Goal: Register for event/course

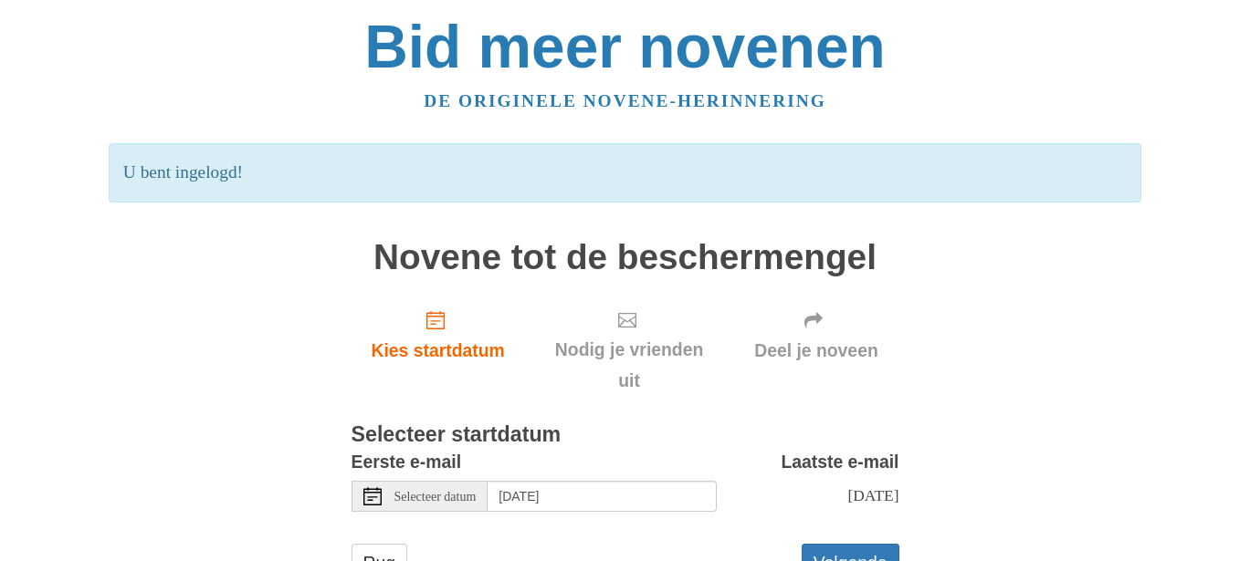
scroll to position [71, 0]
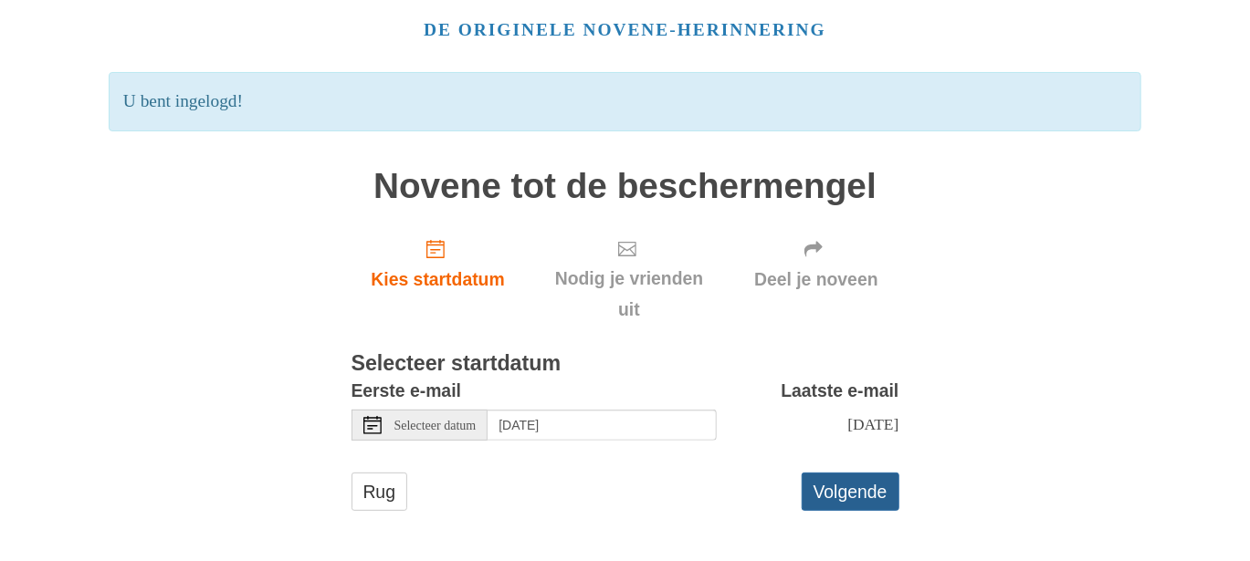
click at [859, 479] on font "Volgende" at bounding box center [850, 492] width 74 height 26
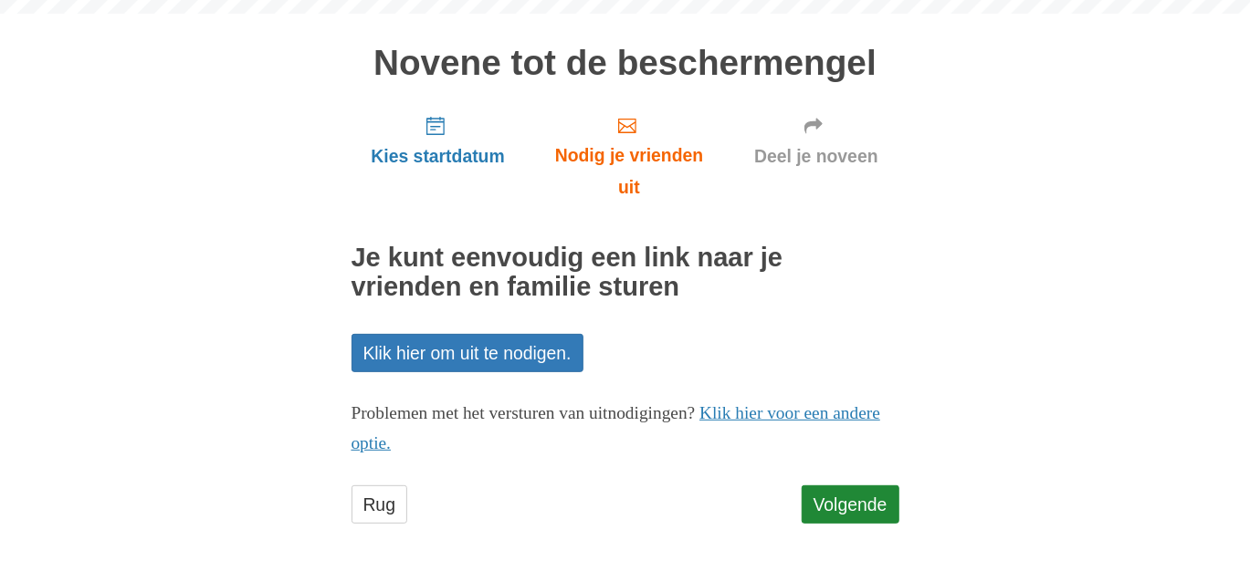
scroll to position [120, 0]
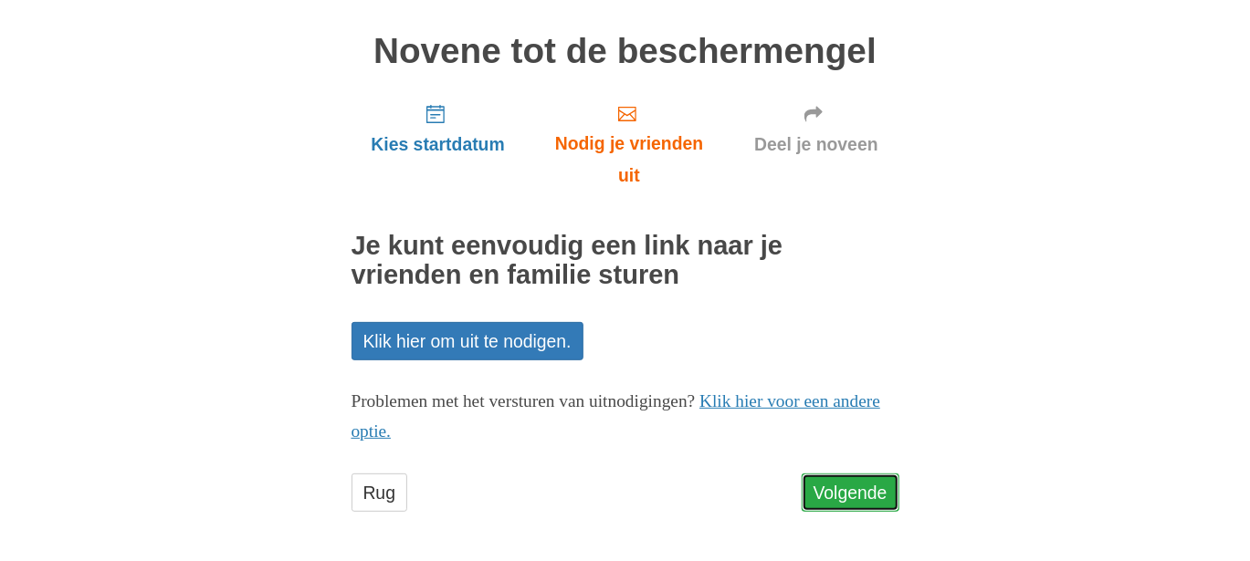
click at [859, 492] on font "Volgende" at bounding box center [850, 493] width 74 height 20
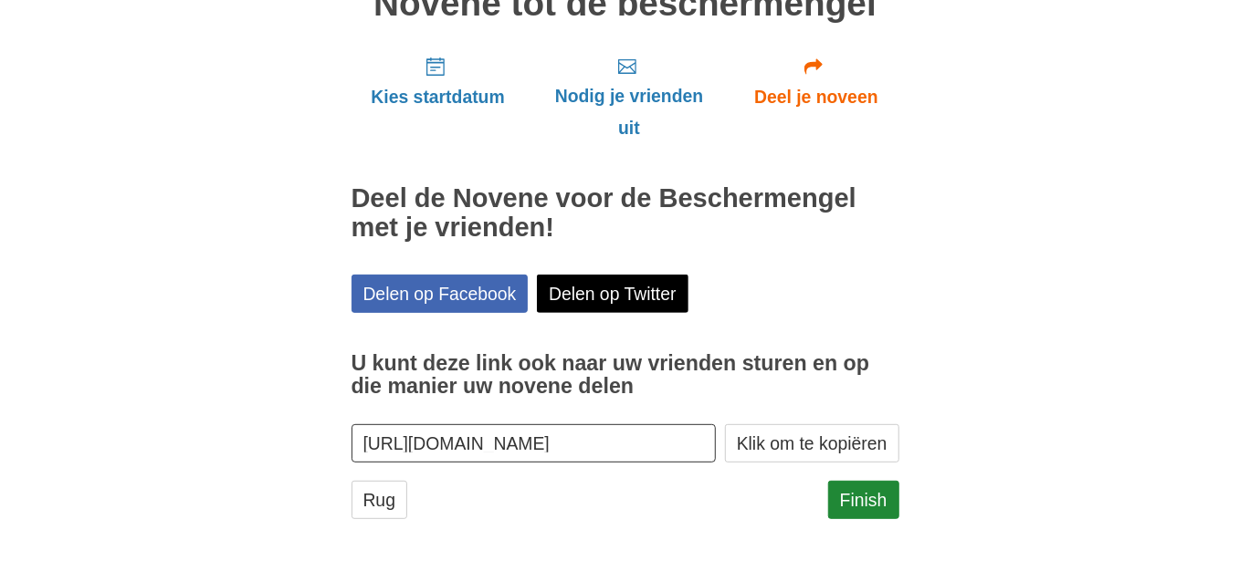
scroll to position [173, 0]
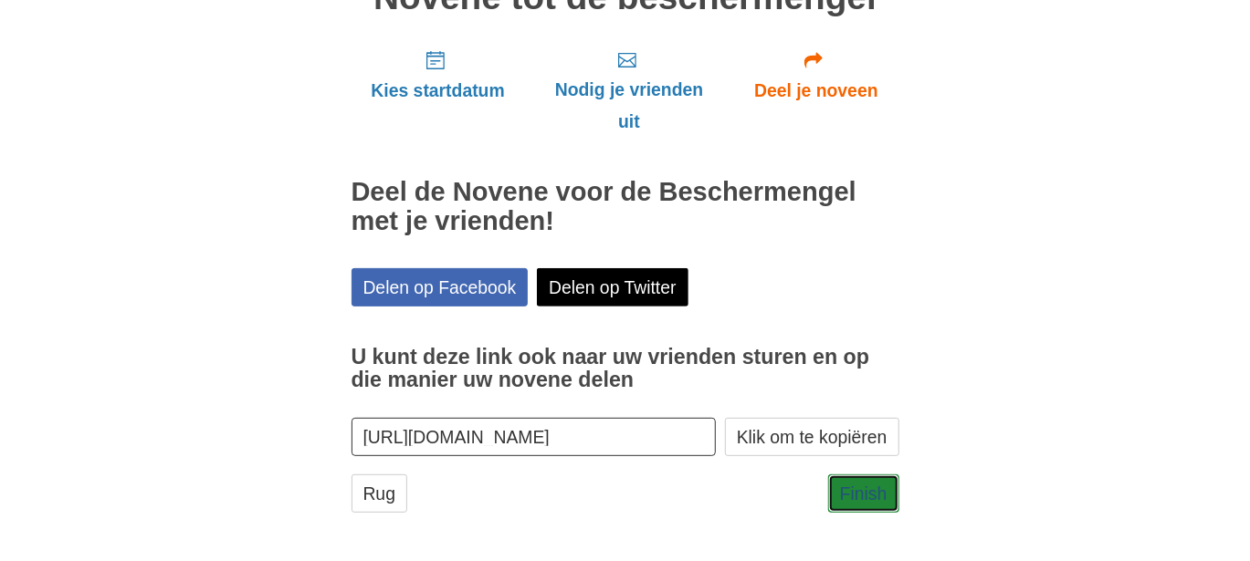
click at [859, 492] on font "Finish" at bounding box center [863, 494] width 47 height 20
